Goal: Navigation & Orientation: Find specific page/section

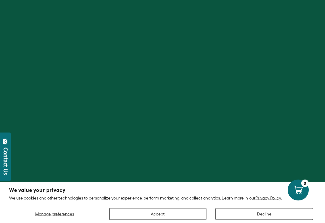
scroll to position [218, 0]
click at [273, 218] on button "Decline" at bounding box center [264, 214] width 98 height 12
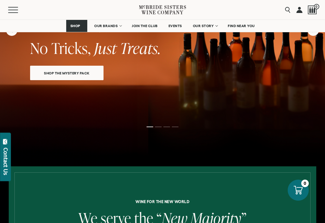
scroll to position [75, 0]
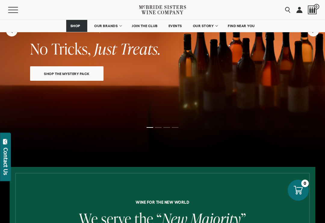
click at [210, 24] on span "OUR STORY" at bounding box center [203, 26] width 21 height 4
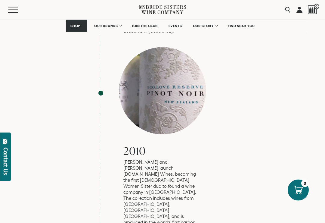
scroll to position [885, 0]
click at [12, 10] on span "Mobile Menu Trigger" at bounding box center [13, 10] width 10 height 1
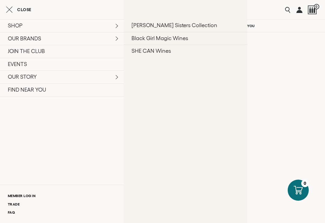
click at [161, 27] on link "[PERSON_NAME] Sisters Collection" at bounding box center [186, 25] width 124 height 13
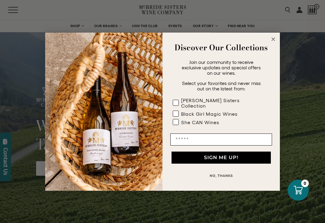
click at [276, 41] on circle "Close dialog" at bounding box center [273, 39] width 7 height 7
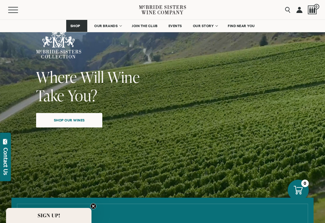
click at [71, 119] on span "Shop our wines" at bounding box center [69, 120] width 52 height 12
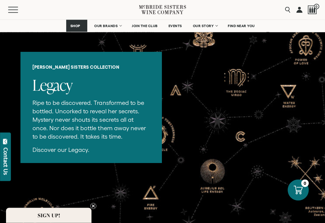
scroll to position [1278, 0]
